Goal: Transaction & Acquisition: Purchase product/service

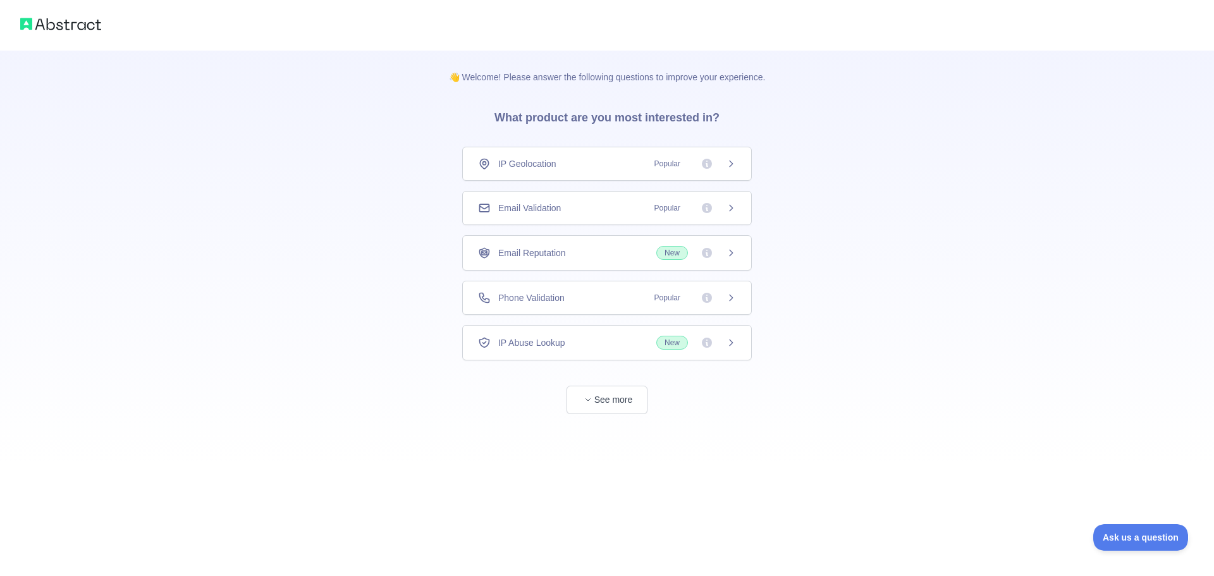
click at [558, 166] on div "IP Geolocation Popular" at bounding box center [607, 163] width 258 height 13
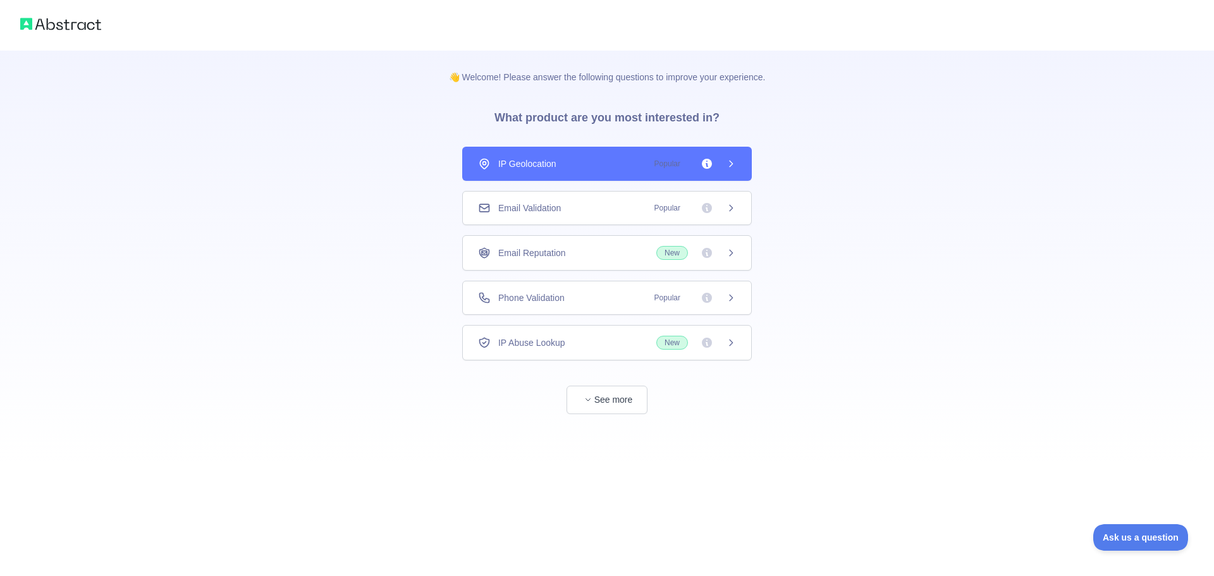
click at [558, 166] on div "IP Geolocation Popular" at bounding box center [607, 163] width 258 height 13
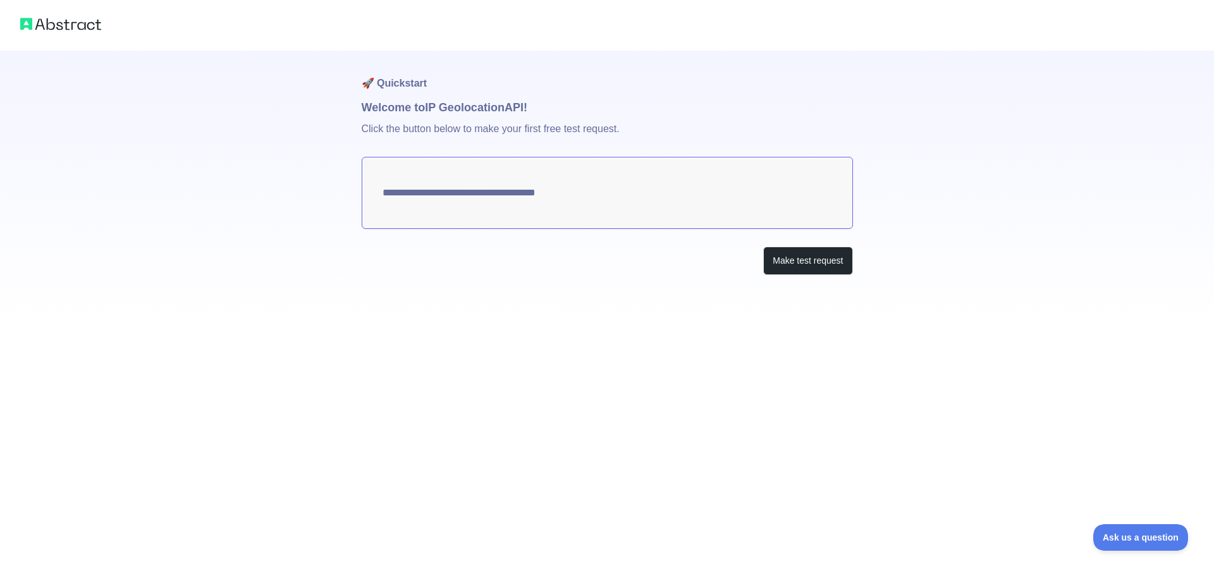
type textarea "**********"
click at [855, 265] on div "**********" at bounding box center [607, 163] width 1214 height 326
click at [827, 269] on button "Make test request" at bounding box center [807, 261] width 89 height 28
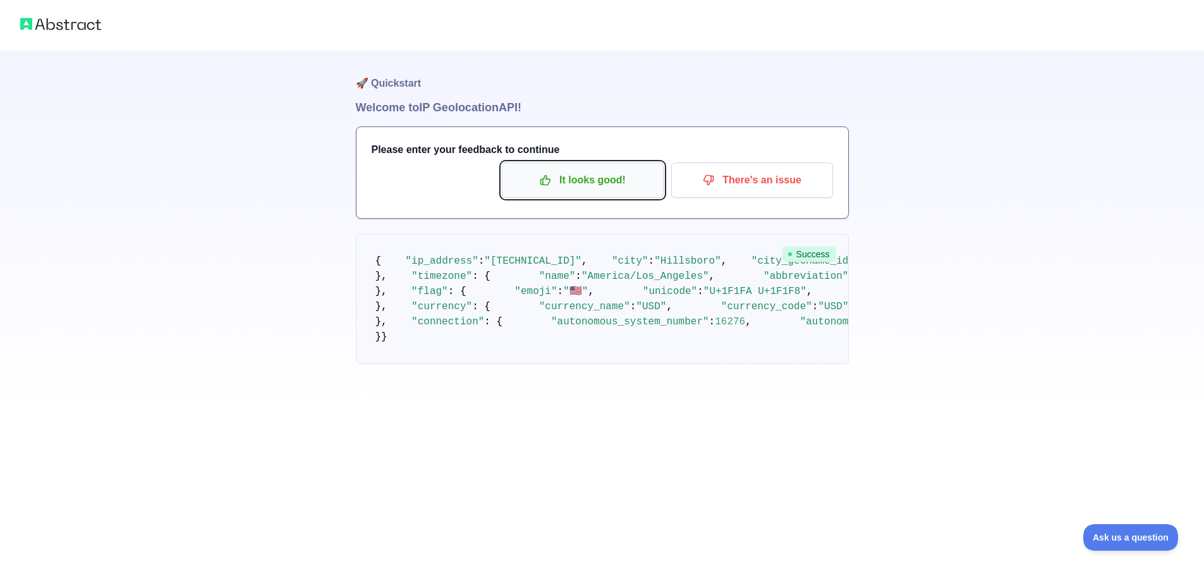
click at [601, 188] on p "It looks good!" at bounding box center [582, 179] width 143 height 21
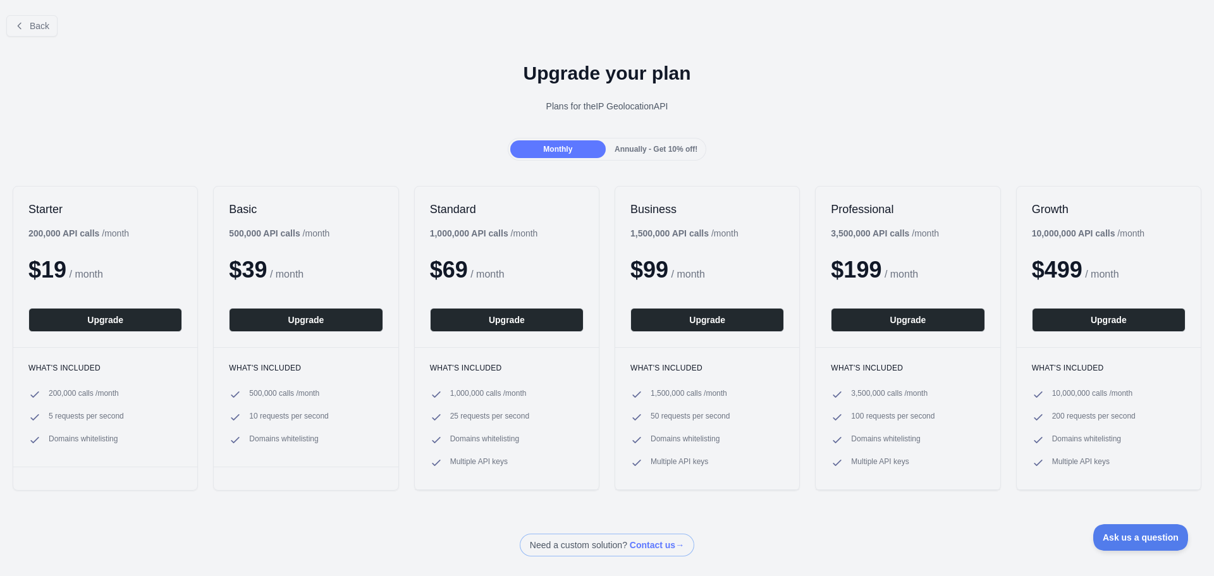
click at [638, 147] on span "Annually - Get 10% off!" at bounding box center [655, 149] width 83 height 9
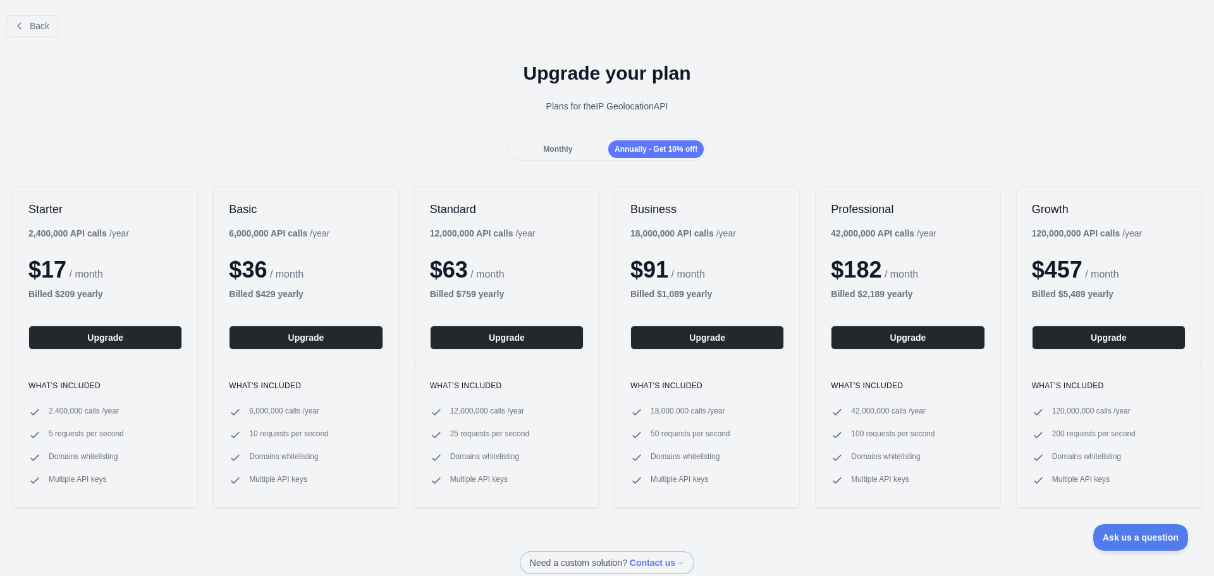
click at [587, 150] on div "Monthly" at bounding box center [557, 149] width 95 height 18
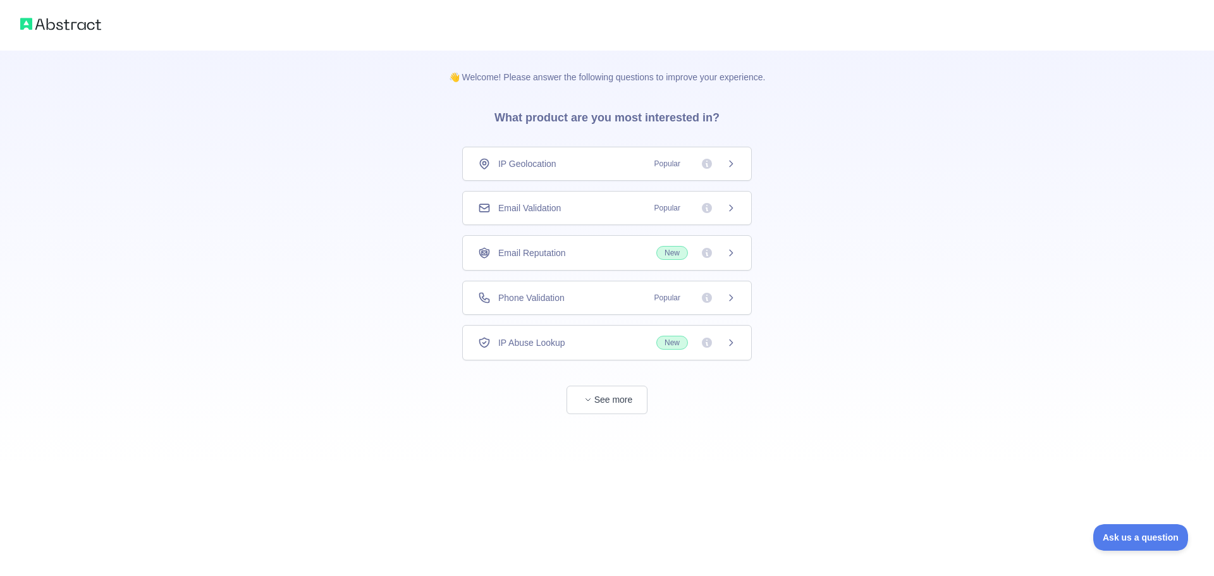
click at [70, 25] on img at bounding box center [60, 24] width 81 height 18
click at [571, 161] on div "IP Geolocation Popular" at bounding box center [607, 163] width 258 height 13
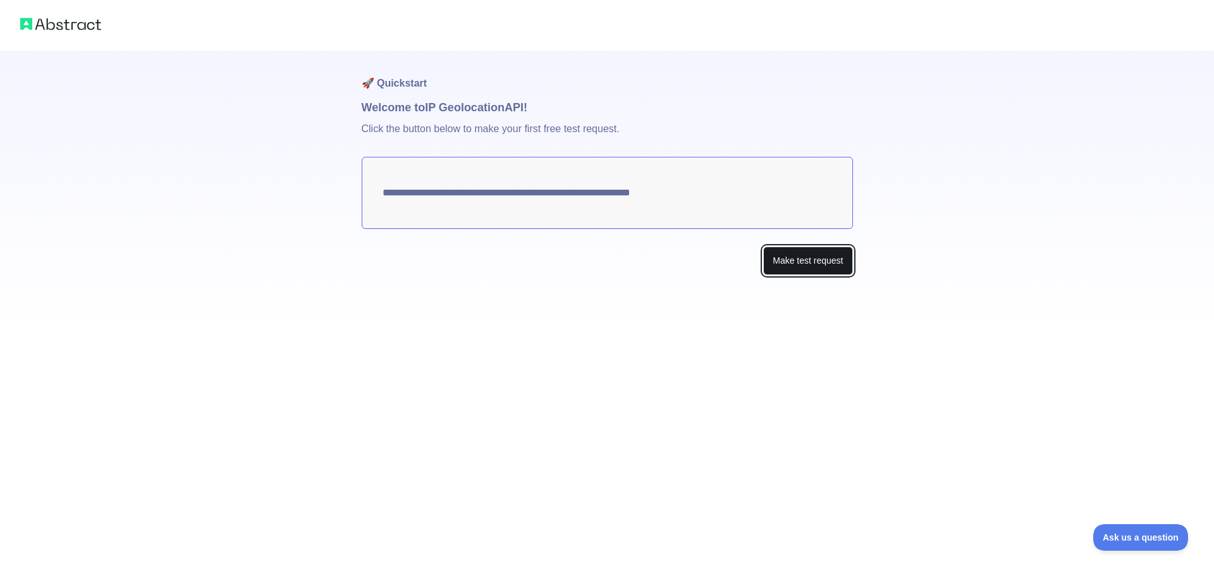
click at [801, 259] on button "Make test request" at bounding box center [807, 261] width 89 height 28
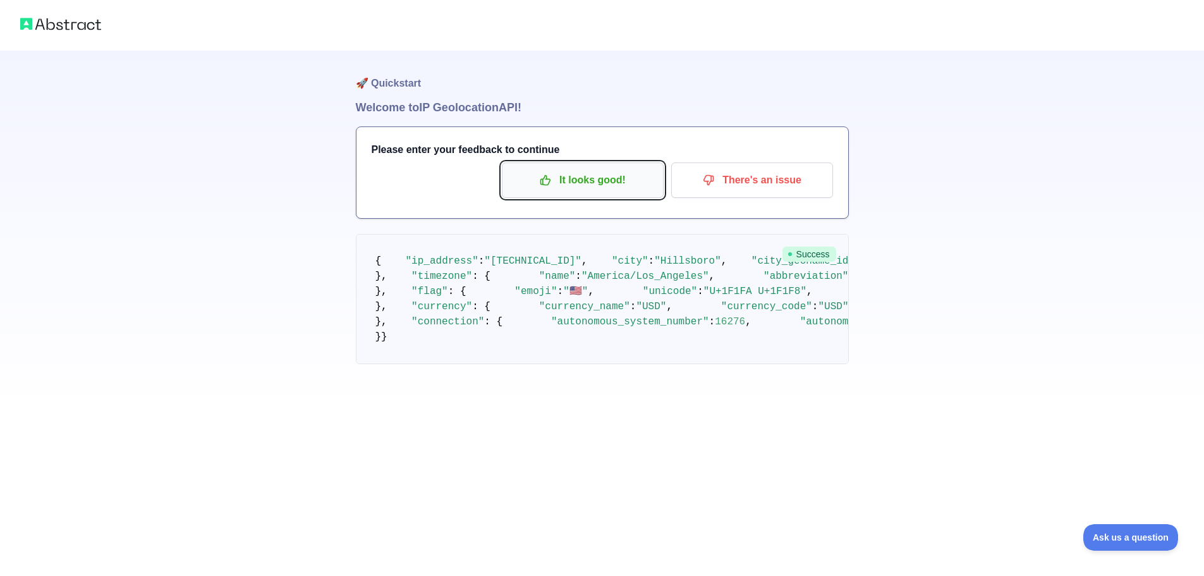
click at [620, 178] on p "It looks good!" at bounding box center [582, 179] width 143 height 21
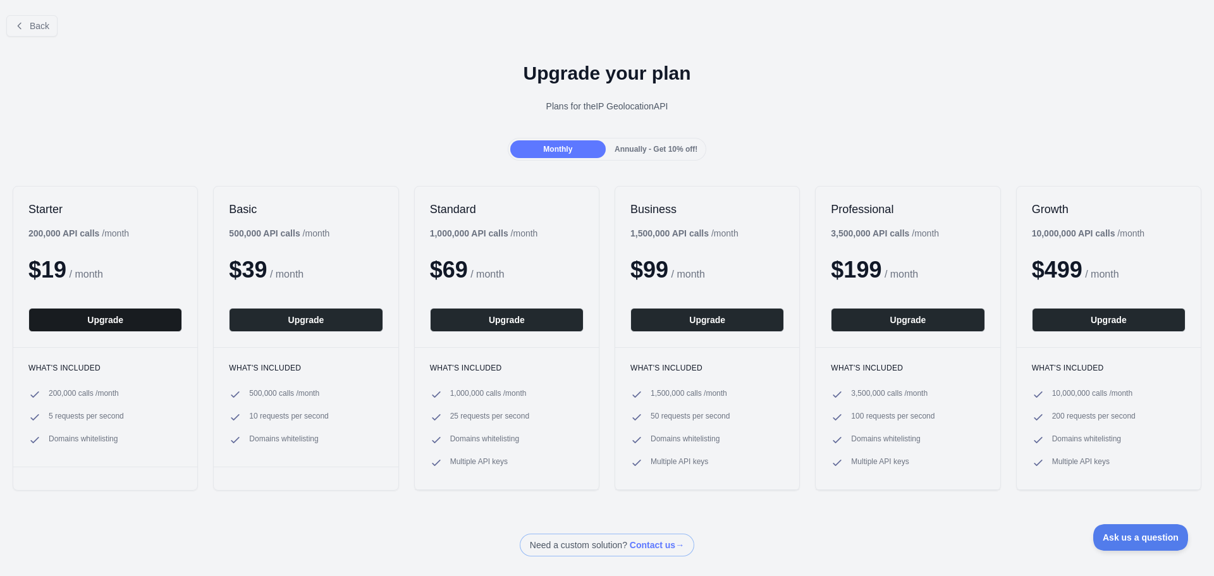
click at [94, 319] on button "Upgrade" at bounding box center [105, 320] width 154 height 24
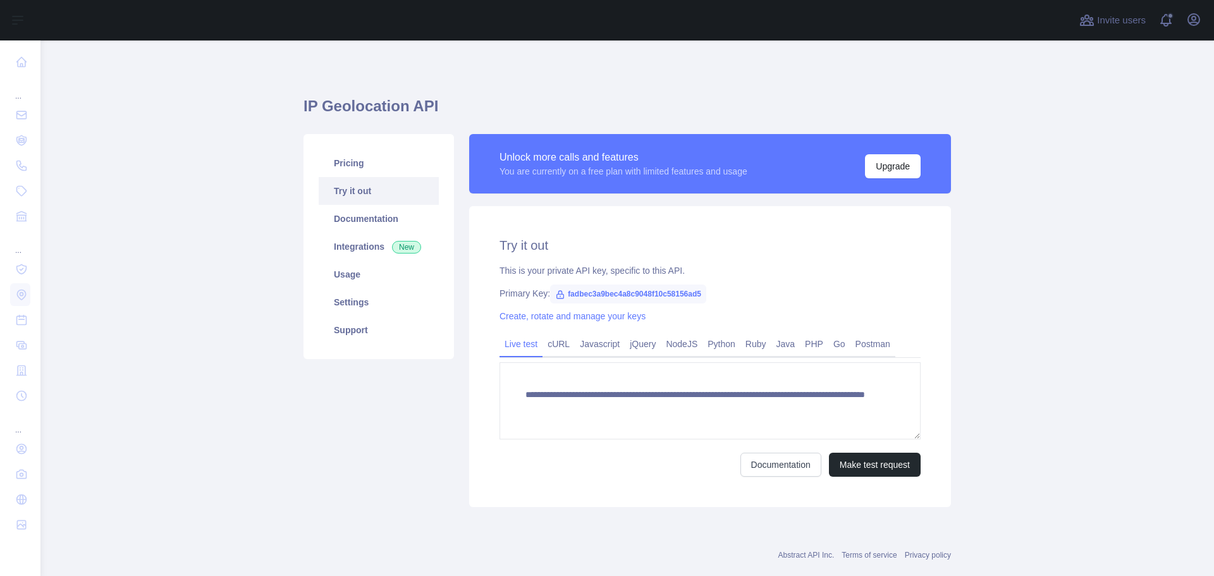
click at [598, 292] on span "fadbec3a9bec4a8c9048f10c58156ad5" at bounding box center [628, 293] width 156 height 19
copy span "fadbec3a9bec4a8c9048f10c58156ad5"
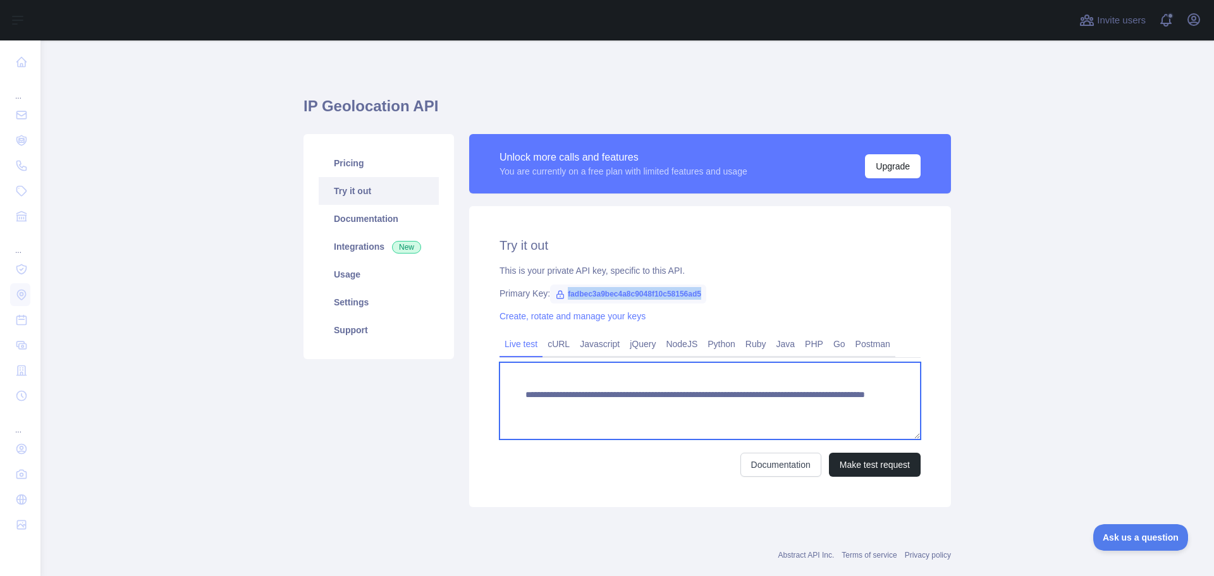
click at [579, 410] on textarea "**********" at bounding box center [709, 400] width 421 height 77
